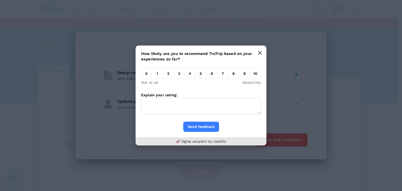
click at [262, 51] on icon "button" at bounding box center [260, 53] width 4 height 4
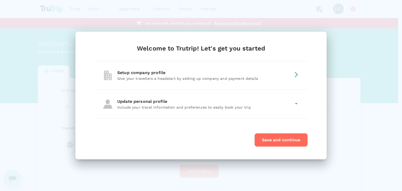
click at [283, 139] on button "Save and continue" at bounding box center [280, 140] width 53 height 14
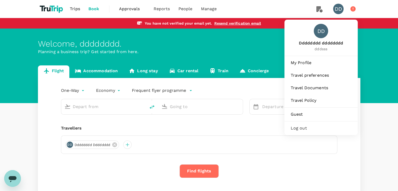
click at [340, 11] on div "DD" at bounding box center [338, 9] width 10 height 10
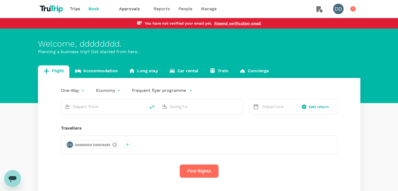
click at [334, 12] on div "DD" at bounding box center [340, 9] width 15 height 10
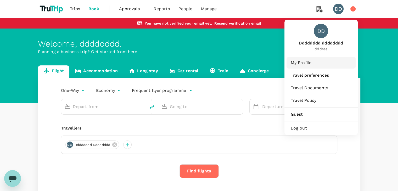
click at [307, 65] on span "My Profile" at bounding box center [321, 63] width 61 height 6
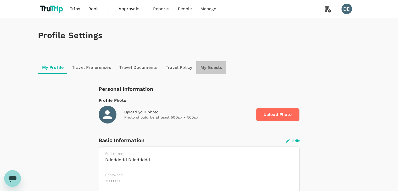
click at [216, 67] on link "My Guests" at bounding box center [211, 67] width 30 height 13
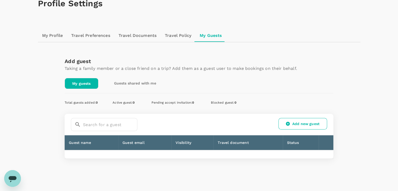
scroll to position [46, 0]
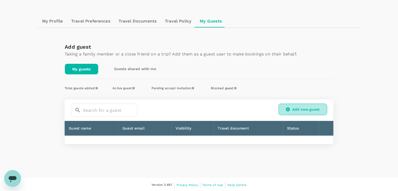
click at [295, 110] on link "Add new guest" at bounding box center [303, 110] width 49 height 12
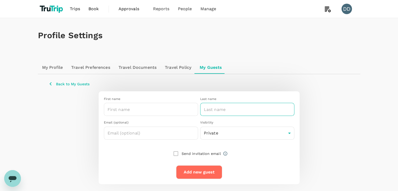
scroll to position [15, 0]
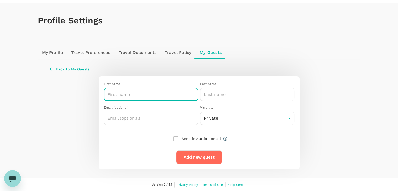
click at [173, 92] on input "text" at bounding box center [151, 94] width 94 height 13
type input "<h1>din</h1>"
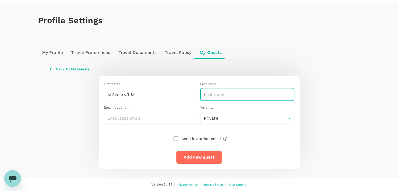
click at [241, 89] on input "text" at bounding box center [247, 94] width 94 height 13
paste input "<h1>din</h1>"
type input "<h1>din</h1>"
click at [175, 139] on div "Send invitation email" at bounding box center [195, 138] width 50 height 11
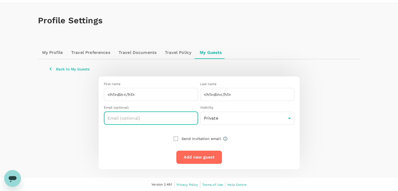
click at [158, 117] on input "text" at bounding box center [151, 118] width 94 height 13
type input "dineshjayshetty@gmail.com"
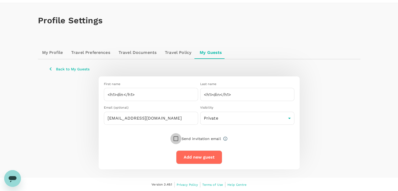
click at [178, 142] on input "checkbox" at bounding box center [175, 138] width 11 height 11
checkbox input "true"
click at [192, 152] on button "Add new guest" at bounding box center [199, 158] width 46 height 14
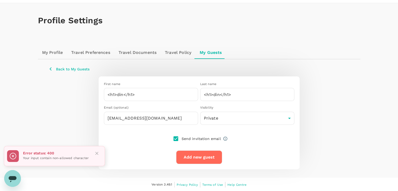
click at [102, 153] on div "Error status: 400 Your input contain non-allowed character" at bounding box center [54, 156] width 101 height 20
drag, startPoint x: 155, startPoint y: 98, endPoint x: 70, endPoint y: 75, distance: 87.8
click at [70, 75] on div "Back to My Guests First name <h1>din</h1> ​ Last name <h1>din</h1> ​ Email (opt…" at bounding box center [199, 117] width 310 height 103
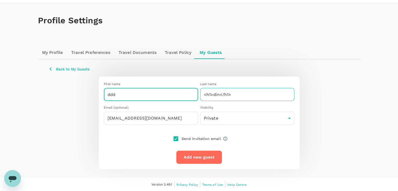
type input "ddd"
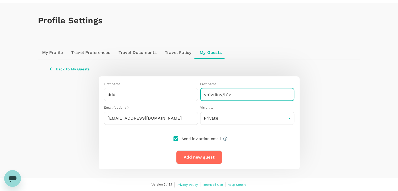
click at [217, 95] on input "<h1>din</h1>" at bounding box center [247, 94] width 94 height 13
type input "ddd"
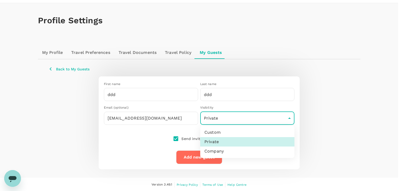
click at [211, 116] on body "Trips Book Approvals 0 Reports People Manage DD Profile Settings My Profile Tra…" at bounding box center [201, 88] width 402 height 207
click at [219, 133] on li "Custom" at bounding box center [247, 132] width 94 height 9
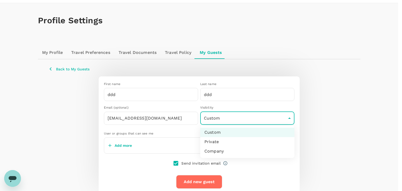
click at [219, 113] on body "Trips Book Approvals 0 Reports People Manage DD Profile Settings My Profile Tra…" at bounding box center [201, 100] width 402 height 231
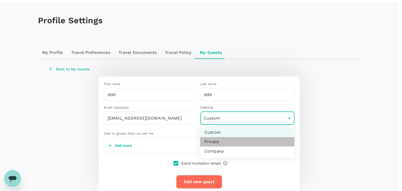
click at [216, 143] on li "Private" at bounding box center [247, 141] width 94 height 9
type input "private"
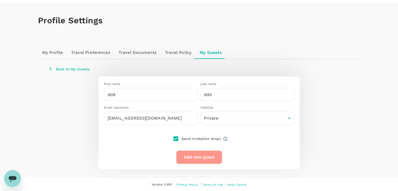
click at [206, 159] on button "Add new guest" at bounding box center [199, 158] width 46 height 14
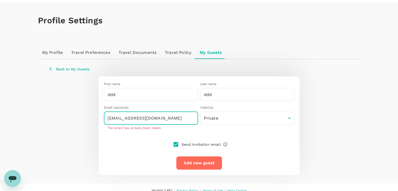
drag, startPoint x: 165, startPoint y: 117, endPoint x: 103, endPoint y: 101, distance: 64.3
click at [103, 101] on div "Email (optional) dineshjayshetty@gmail.com ​ The email has already been taken. …" at bounding box center [197, 116] width 195 height 30
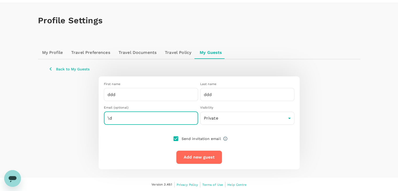
type input "\"
checkbox input "false"
type input "dineshwhysoserious@gmail.com"
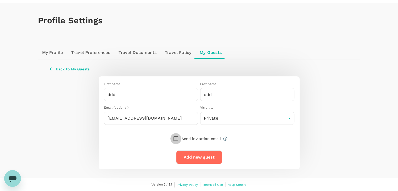
click at [174, 139] on input "checkbox" at bounding box center [175, 138] width 11 height 11
checkbox input "true"
click at [194, 156] on button "Add new guest" at bounding box center [199, 158] width 46 height 14
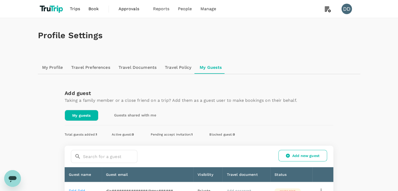
scroll to position [69, 0]
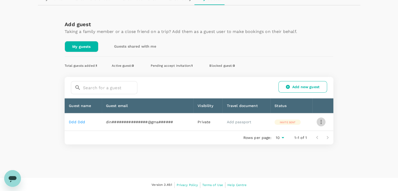
click at [320, 120] on icon "button" at bounding box center [321, 122] width 6 height 6
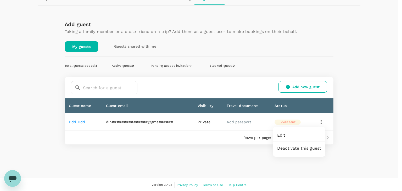
click at [352, 127] on div at bounding box center [201, 95] width 402 height 191
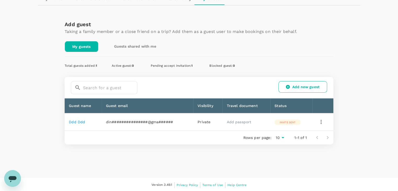
drag, startPoint x: 191, startPoint y: 38, endPoint x: 2, endPoint y: 82, distance: 193.6
click at [2, 82] on div "Profile Settings My Profile Travel Preferences Travel Documents Travel Policy M…" at bounding box center [199, 63] width 398 height 229
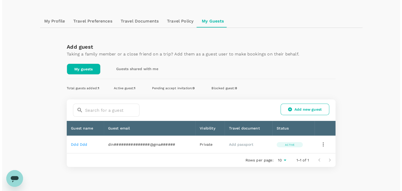
scroll to position [69, 0]
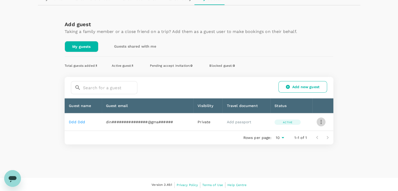
click at [321, 120] on icon "button" at bounding box center [321, 122] width 1 height 4
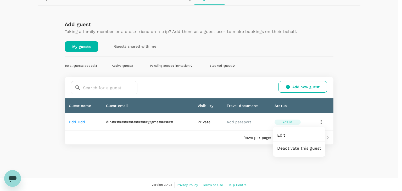
click at [364, 120] on div at bounding box center [201, 95] width 402 height 191
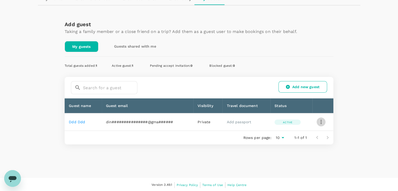
click at [323, 121] on icon "button" at bounding box center [321, 122] width 6 height 6
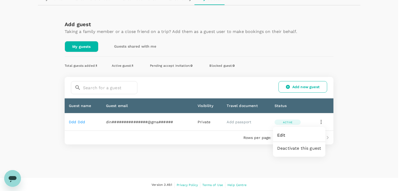
click at [282, 137] on span "Edit" at bounding box center [299, 135] width 44 height 6
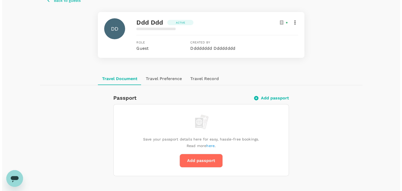
scroll to position [86, 0]
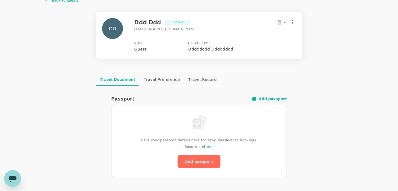
click at [291, 22] on icon at bounding box center [293, 22] width 6 height 6
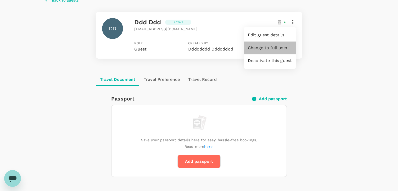
click at [276, 50] on span "Change to full user" at bounding box center [270, 48] width 44 height 6
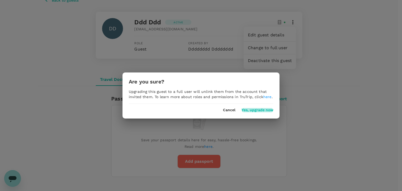
click at [257, 111] on button "Yes, upgrade now" at bounding box center [258, 110] width 32 height 4
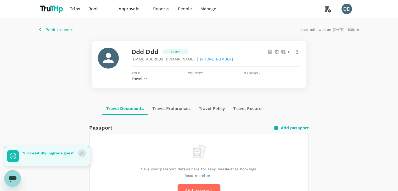
click at [81, 153] on icon "Close" at bounding box center [81, 153] width 3 height 3
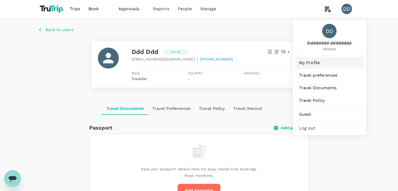
click at [313, 63] on span "My Profile" at bounding box center [329, 63] width 61 height 6
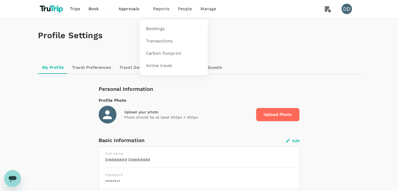
click at [157, 10] on span "Reports" at bounding box center [161, 9] width 16 height 6
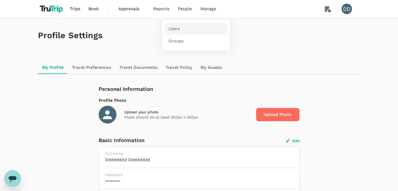
click at [175, 28] on span "Users" at bounding box center [174, 29] width 12 height 6
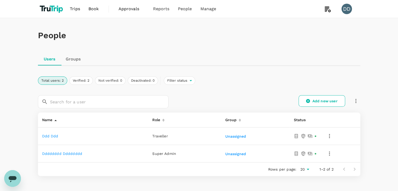
scroll to position [32, 0]
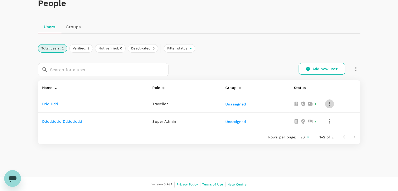
click at [328, 104] on icon "button" at bounding box center [329, 104] width 6 height 6
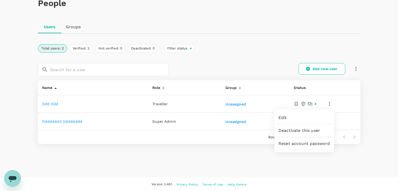
click at [220, 51] on div at bounding box center [201, 95] width 402 height 191
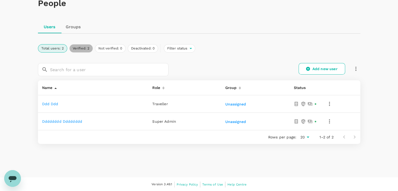
click at [79, 48] on button "Verified: 2" at bounding box center [81, 48] width 24 height 8
click at [55, 49] on button "Total users: 2" at bounding box center [52, 48] width 29 height 8
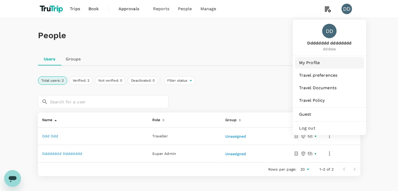
click at [315, 60] on span "My Profile" at bounding box center [329, 63] width 61 height 6
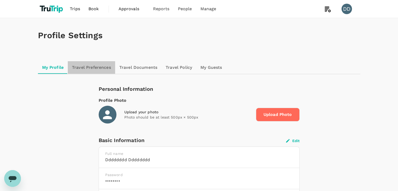
click at [94, 70] on link "Travel Preferences" at bounding box center [91, 67] width 47 height 13
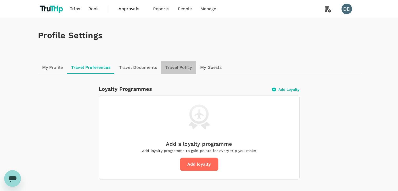
click at [177, 71] on link "Travel Policy" at bounding box center [178, 67] width 35 height 13
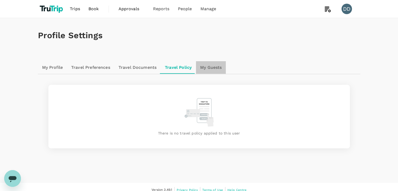
click at [205, 70] on link "My Guests" at bounding box center [211, 67] width 30 height 13
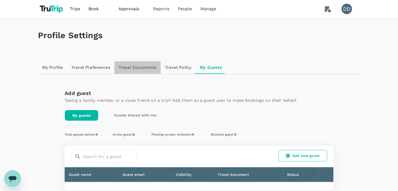
click at [150, 69] on link "Travel Documents" at bounding box center [137, 67] width 46 height 13
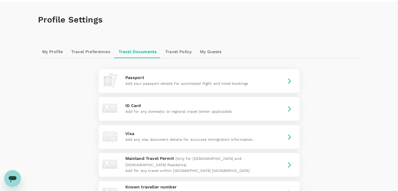
scroll to position [14, 0]
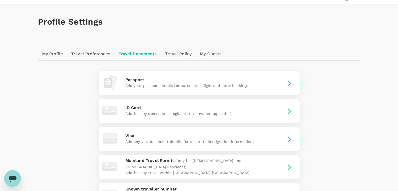
click at [87, 52] on link "Travel Preferences" at bounding box center [90, 54] width 47 height 13
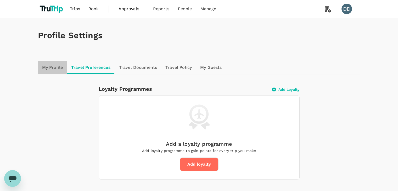
click at [51, 68] on link "My Profile" at bounding box center [52, 67] width 29 height 13
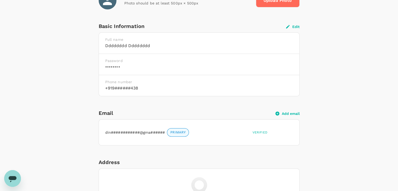
scroll to position [146, 0]
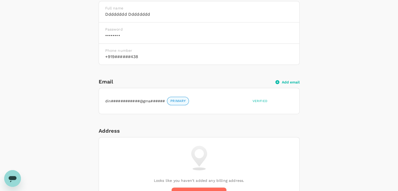
click at [287, 81] on button "Add email" at bounding box center [288, 82] width 24 height 5
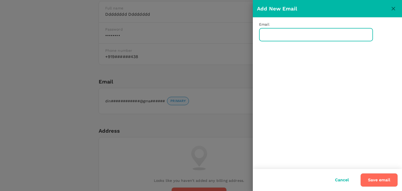
click at [278, 34] on input "text" at bounding box center [316, 34] width 114 height 13
type input "decodewithdinesh@gmail.com"
click at [361, 173] on button "Save email" at bounding box center [379, 180] width 37 height 14
drag, startPoint x: 333, startPoint y: 35, endPoint x: 213, endPoint y: 36, distance: 120.4
click at [213, 36] on div "Add New Email Email decodewithdinesh@gmail.com ​ The email has already been tak…" at bounding box center [201, 95] width 402 height 191
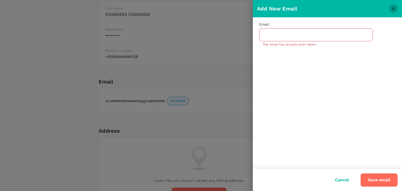
click at [394, 5] on icon "close" at bounding box center [393, 8] width 6 height 6
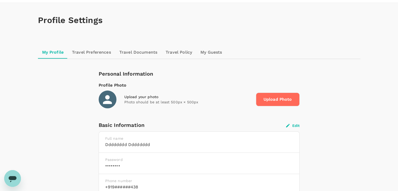
scroll to position [0, 0]
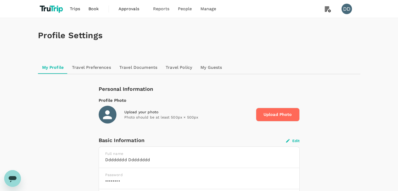
click at [182, 67] on link "Travel Policy" at bounding box center [179, 67] width 35 height 13
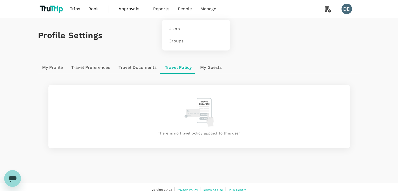
click at [183, 8] on span "People" at bounding box center [185, 9] width 14 height 6
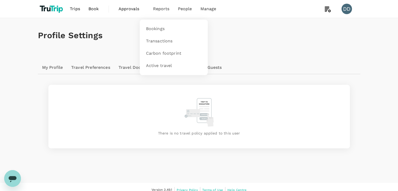
click at [159, 10] on span "Reports" at bounding box center [161, 9] width 16 height 6
click at [268, 39] on h1 "Profile Settings" at bounding box center [199, 36] width 323 height 10
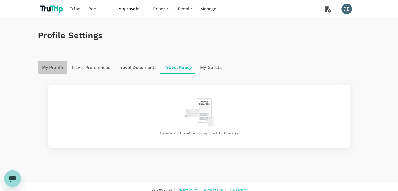
click at [62, 69] on link "My Profile" at bounding box center [52, 67] width 29 height 13
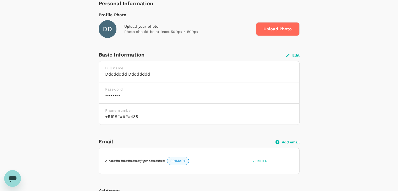
scroll to position [87, 0]
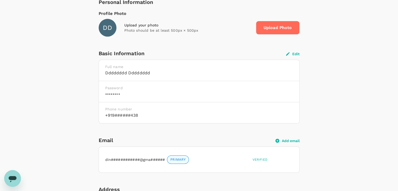
click at [288, 138] on div "Add email" at bounding box center [288, 140] width 24 height 5
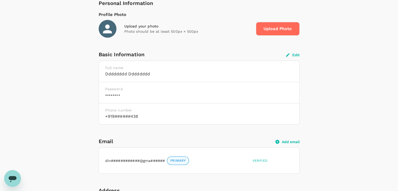
click at [287, 143] on button "Add email" at bounding box center [288, 142] width 24 height 5
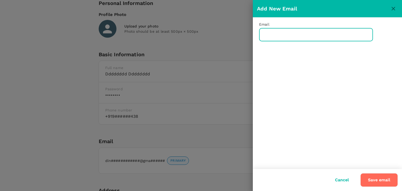
click at [271, 38] on input "text" at bounding box center [316, 34] width 114 height 13
paste input "cottonmouth02084@aminating.com"
type input "cottonmouth02084@aminating.com"
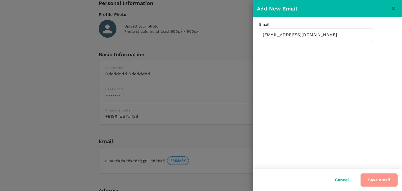
click at [369, 180] on button "Save email" at bounding box center [379, 180] width 37 height 14
click at [378, 180] on button "Save email" at bounding box center [379, 180] width 37 height 14
click at [393, 8] on icon "close" at bounding box center [394, 9] width 4 height 4
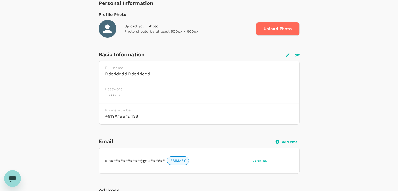
scroll to position [0, 0]
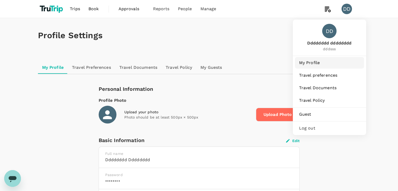
click at [315, 62] on span "My Profile" at bounding box center [329, 63] width 61 height 6
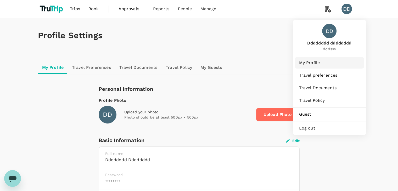
click at [315, 62] on span "My Profile" at bounding box center [329, 63] width 61 height 6
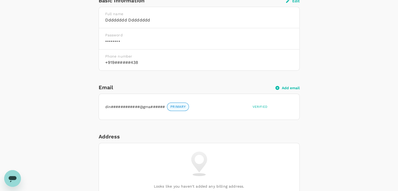
scroll to position [115, 0]
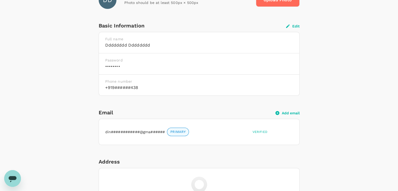
click at [282, 110] on div "Add email" at bounding box center [288, 112] width 24 height 5
click at [285, 112] on button "Add email" at bounding box center [288, 113] width 24 height 5
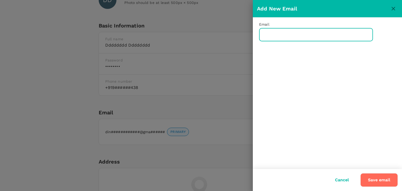
click at [291, 37] on input "text" at bounding box center [316, 34] width 114 height 13
type input "decodewithdinesh@gmail.com"
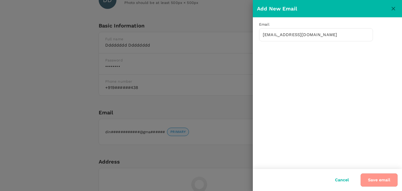
click at [381, 180] on button "Save email" at bounding box center [379, 180] width 37 height 14
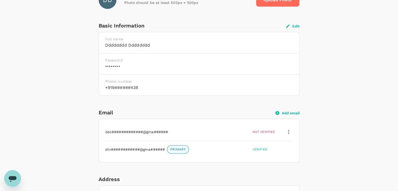
scroll to position [92, 0]
